Goal: Transaction & Acquisition: Purchase product/service

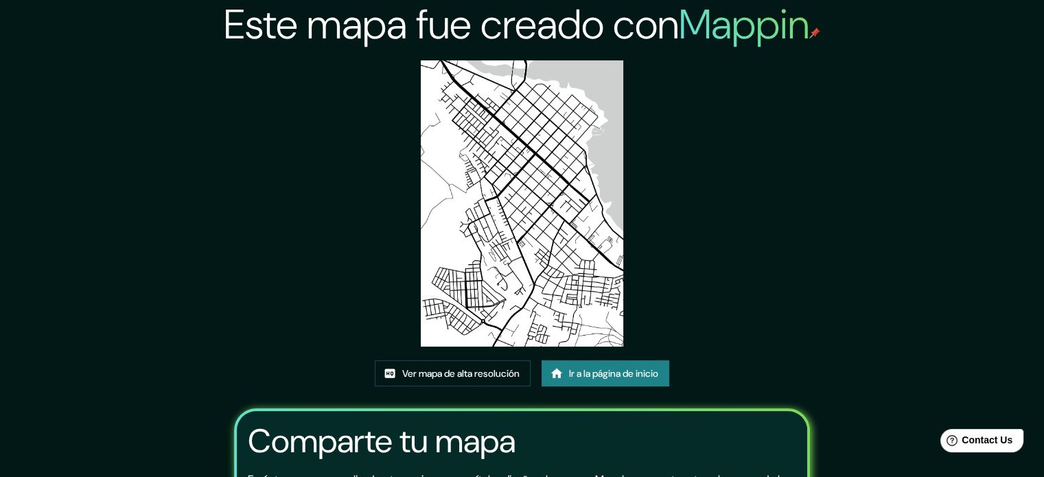
click at [594, 374] on font "Ir a la página de inicio" at bounding box center [613, 373] width 89 height 12
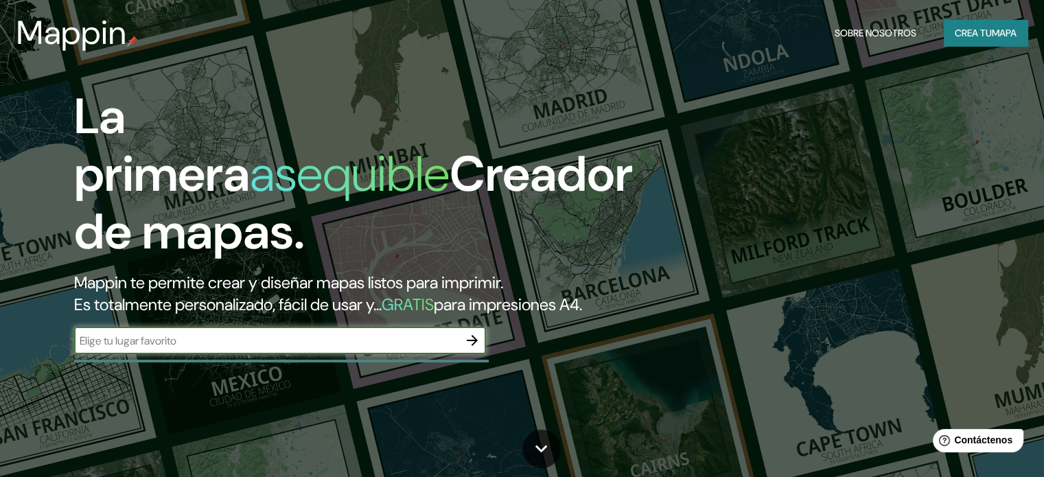
click at [310, 349] on input "text" at bounding box center [266, 341] width 384 height 16
type input "villarrica"
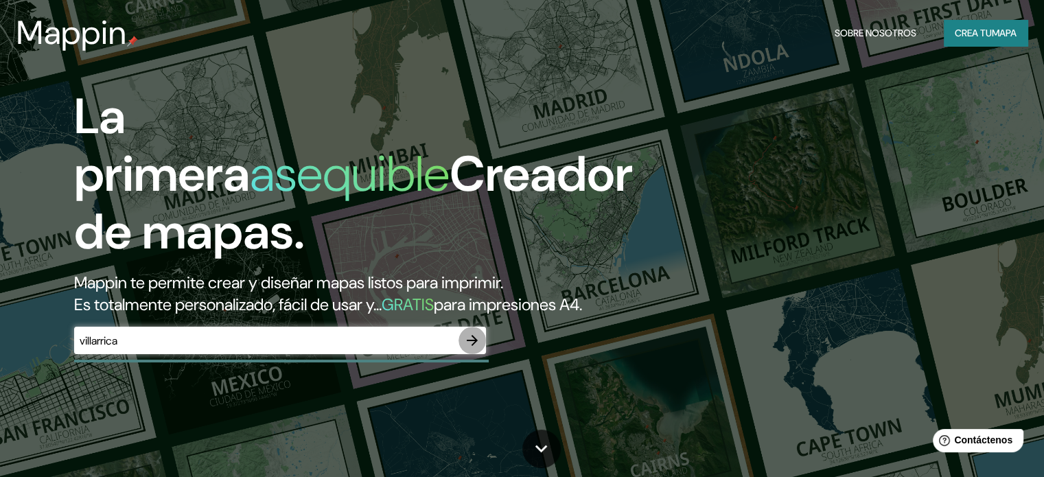
click at [475, 349] on icon "button" at bounding box center [472, 340] width 16 height 16
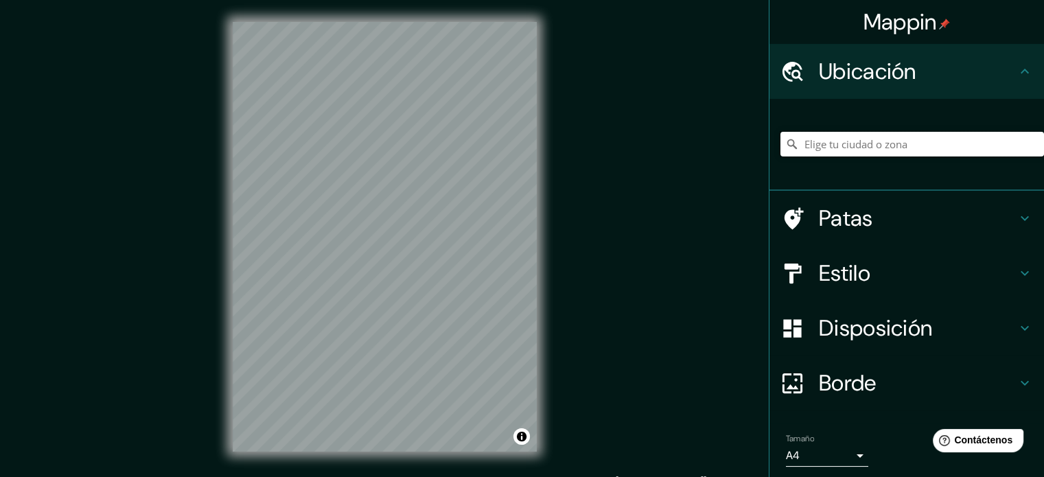
click at [864, 146] on input "Elige tu ciudad o zona" at bounding box center [911, 144] width 263 height 25
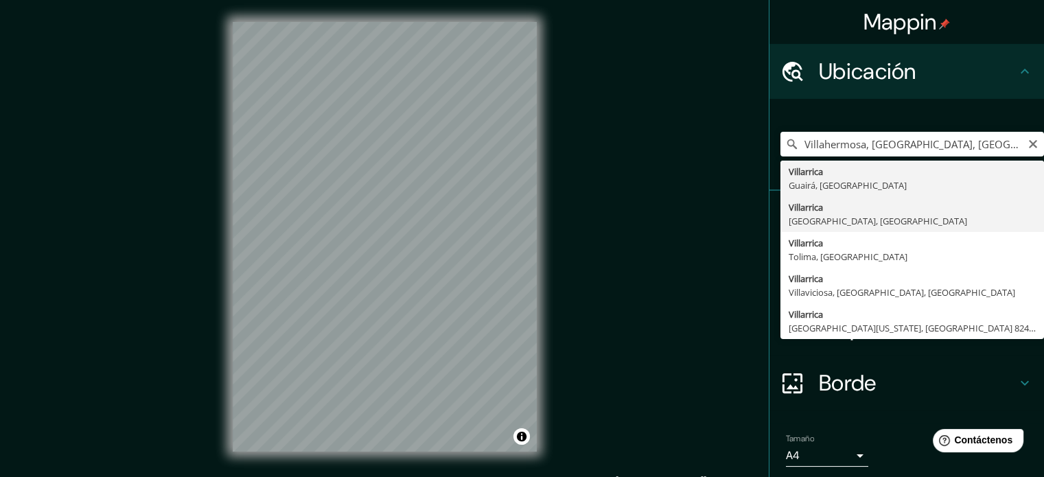
type input "[GEOGRAPHIC_DATA], [GEOGRAPHIC_DATA], [GEOGRAPHIC_DATA]"
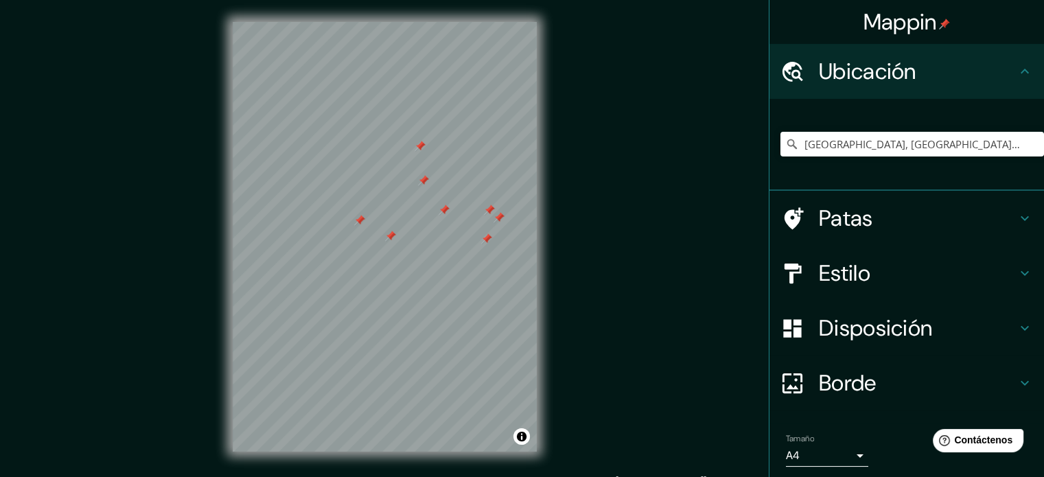
click at [793, 216] on div at bounding box center [799, 219] width 38 height 24
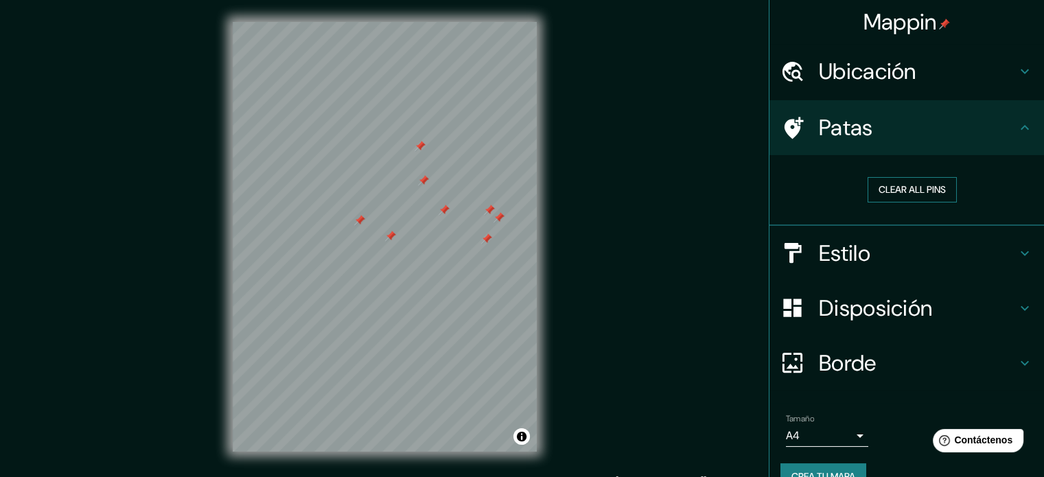
click at [902, 192] on button "Clear all pins" at bounding box center [911, 189] width 89 height 25
click at [900, 189] on button "Clear all pins" at bounding box center [911, 189] width 89 height 25
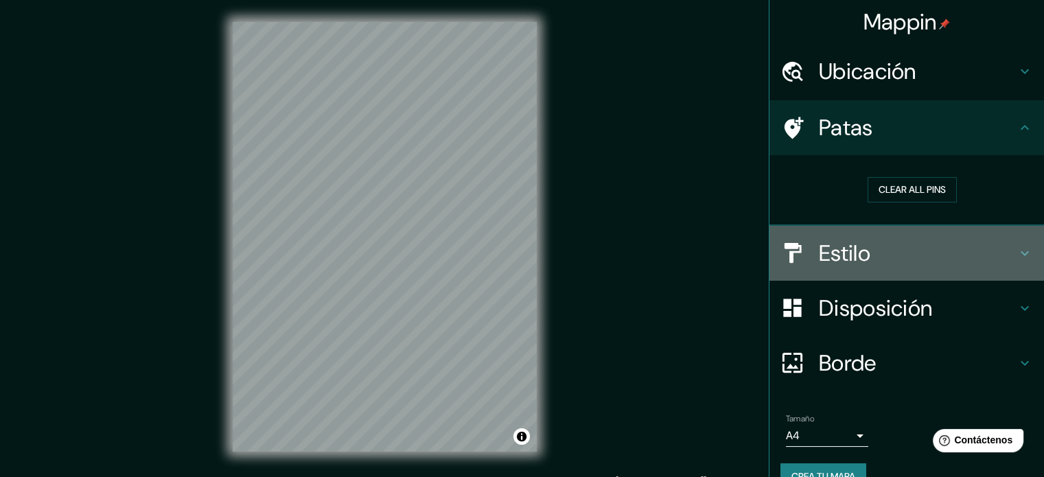
click at [838, 242] on font "Estilo" at bounding box center [844, 253] width 51 height 29
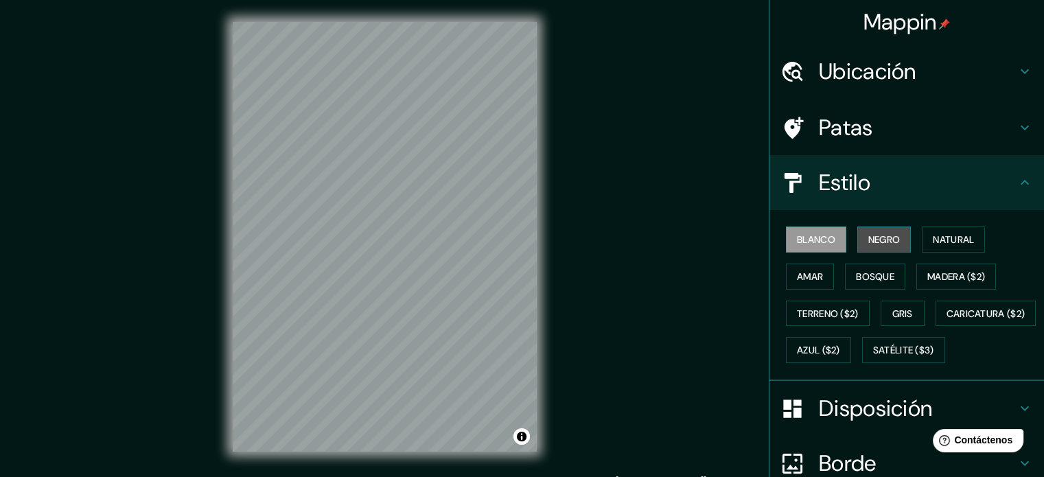
click at [872, 249] on button "Negro" at bounding box center [884, 239] width 54 height 26
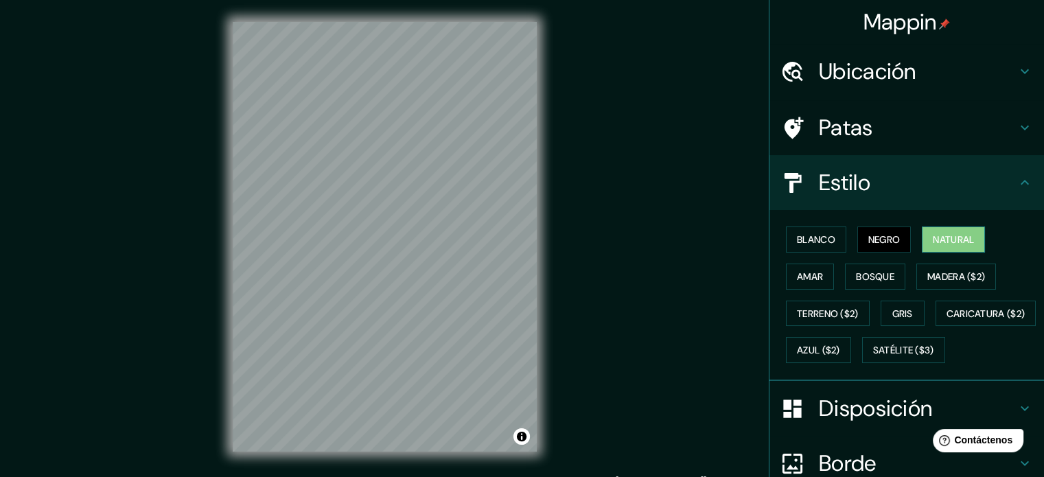
click at [933, 238] on font "Natural" at bounding box center [952, 239] width 41 height 12
click at [873, 268] on font "Bosque" at bounding box center [875, 277] width 38 height 18
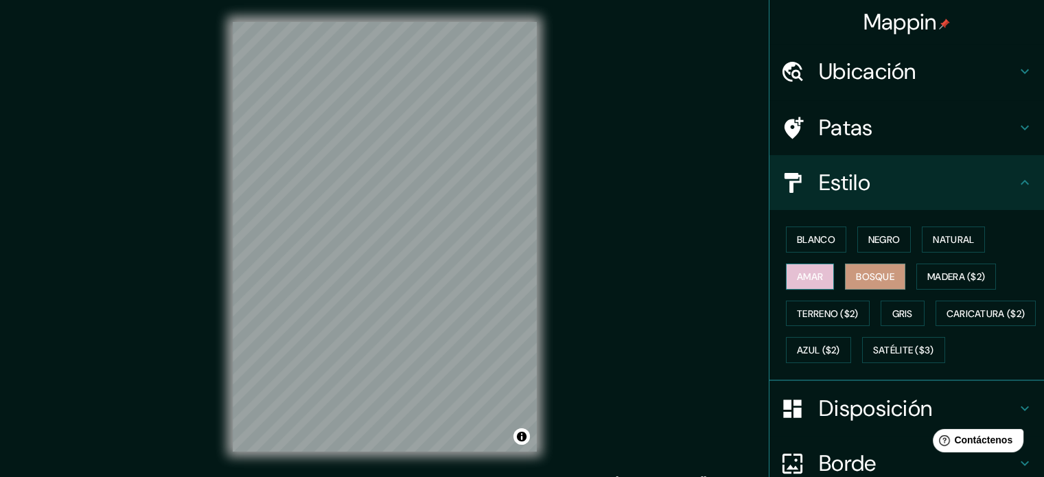
click at [812, 278] on font "Amar" at bounding box center [810, 276] width 26 height 12
click at [955, 278] on font "Madera ($2)" at bounding box center [956, 276] width 58 height 12
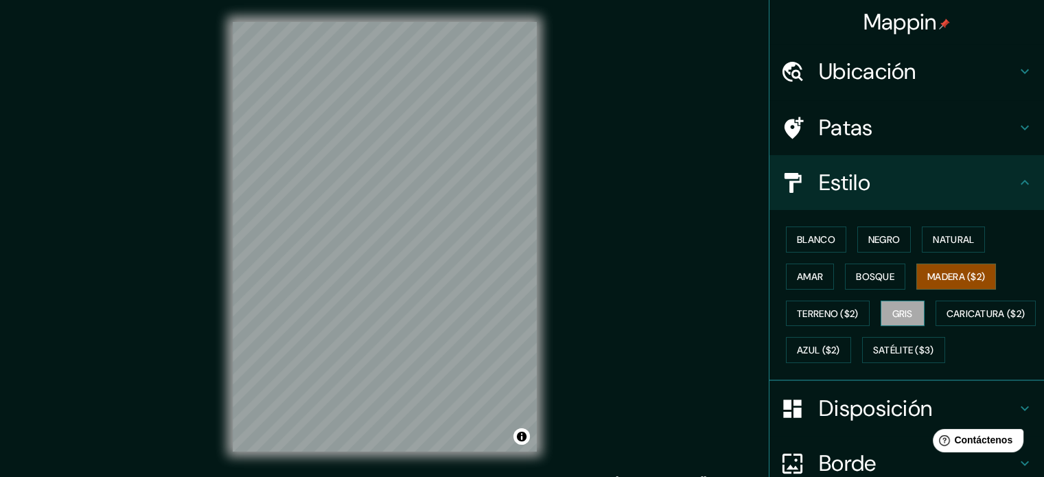
click at [894, 308] on font "Gris" at bounding box center [902, 313] width 21 height 12
click at [812, 318] on font "Terreno ($2)" at bounding box center [828, 313] width 62 height 12
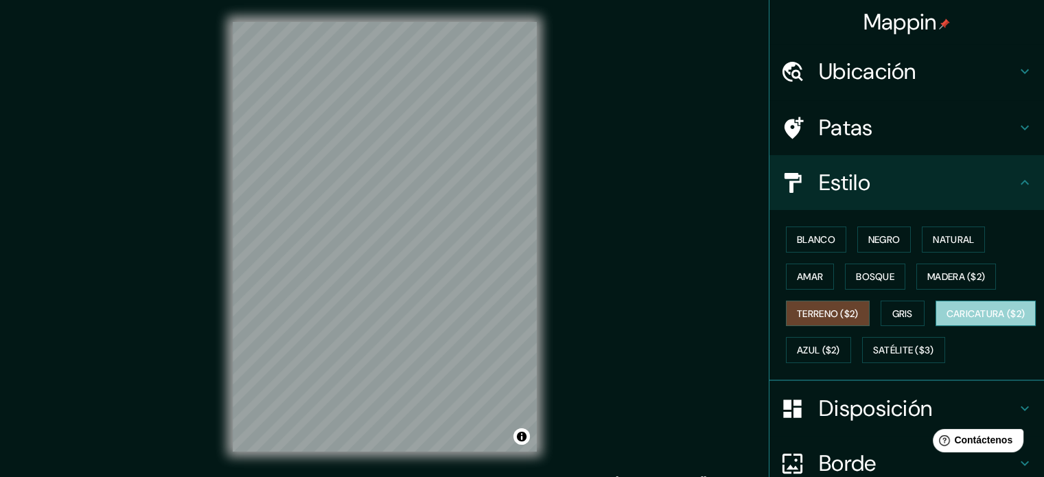
click at [946, 320] on font "Caricatura ($2)" at bounding box center [985, 313] width 79 height 12
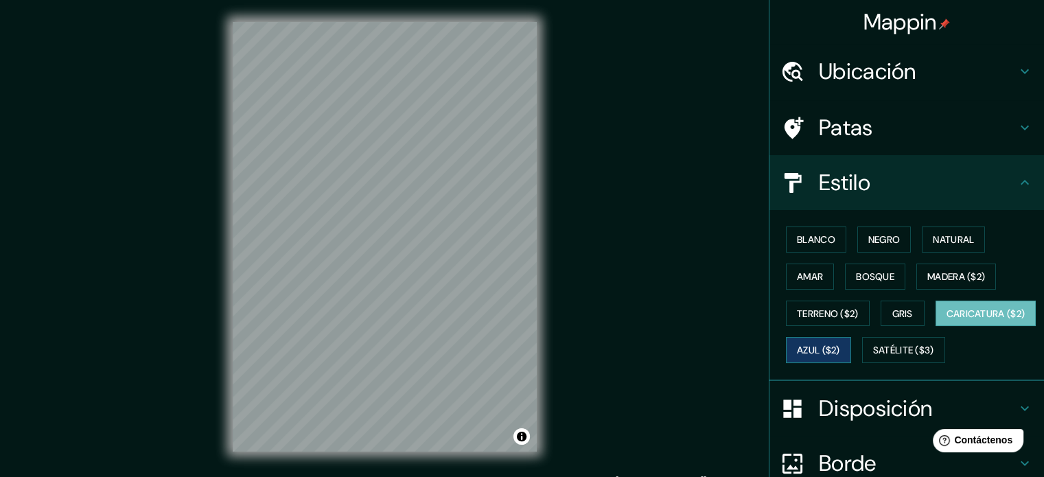
click at [840, 353] on font "Azul ($2)" at bounding box center [818, 350] width 43 height 12
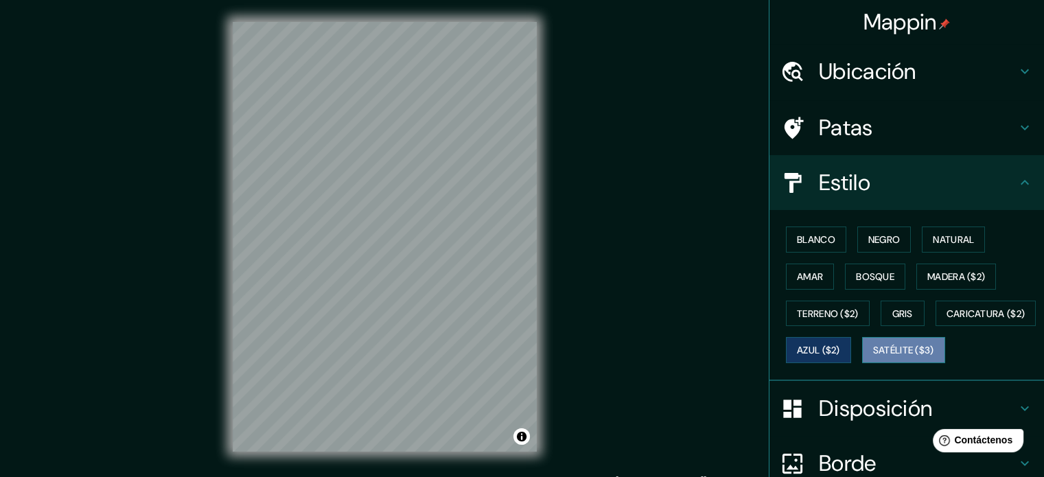
click at [862, 363] on button "Satélite ($3)" at bounding box center [903, 350] width 83 height 26
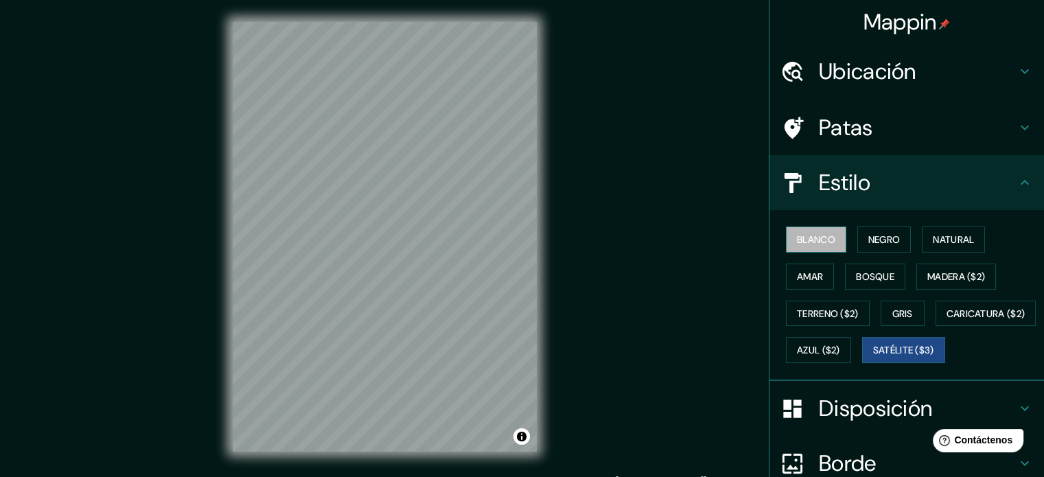
click at [815, 244] on font "Blanco" at bounding box center [816, 239] width 38 height 12
